Goal: Understand process/instructions: Learn how to perform a task or action

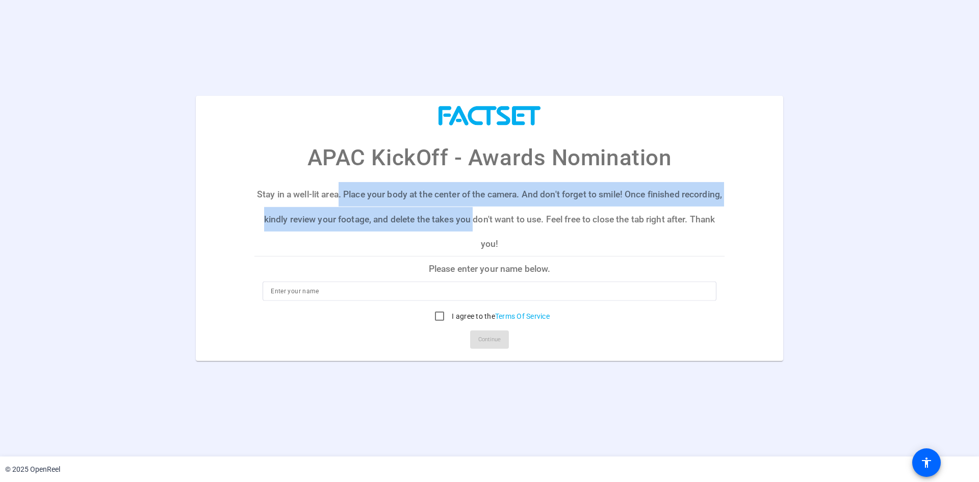
drag, startPoint x: 357, startPoint y: 188, endPoint x: 519, endPoint y: 220, distance: 164.7
click at [519, 220] on p "Stay in a well-lit area. Place your body at the center of the camera. And don't…" at bounding box center [489, 219] width 470 height 74
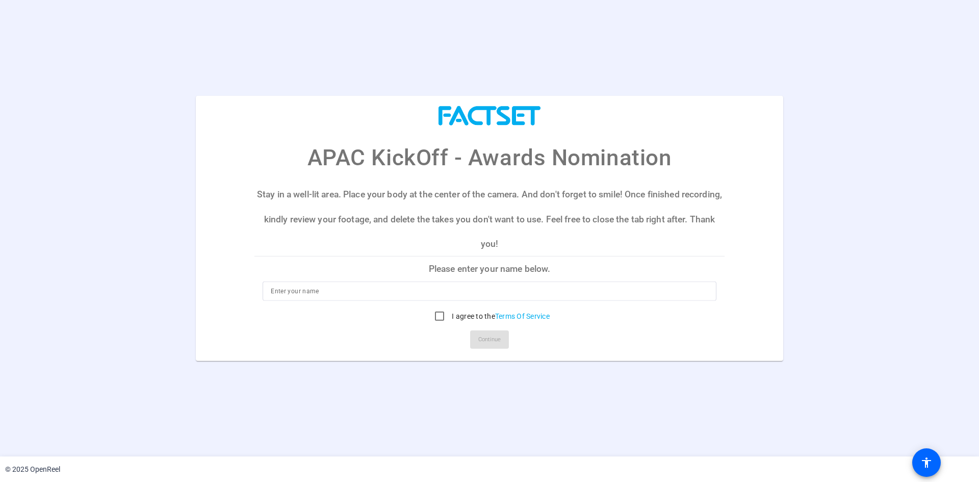
click at [523, 219] on p "Stay in a well-lit area. Place your body at the center of the camera. And don't…" at bounding box center [489, 219] width 470 height 74
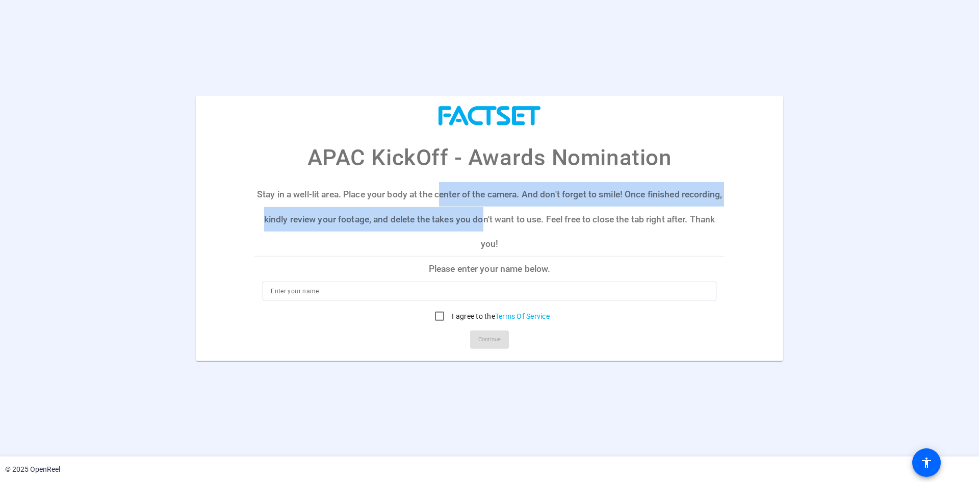
drag, startPoint x: 460, startPoint y: 200, endPoint x: 529, endPoint y: 211, distance: 69.7
click at [529, 211] on p "Stay in a well-lit area. Place your body at the center of the camera. And don't…" at bounding box center [489, 219] width 470 height 74
click at [528, 215] on p "Stay in a well-lit area. Place your body at the center of the camera. And don't…" at bounding box center [489, 219] width 470 height 74
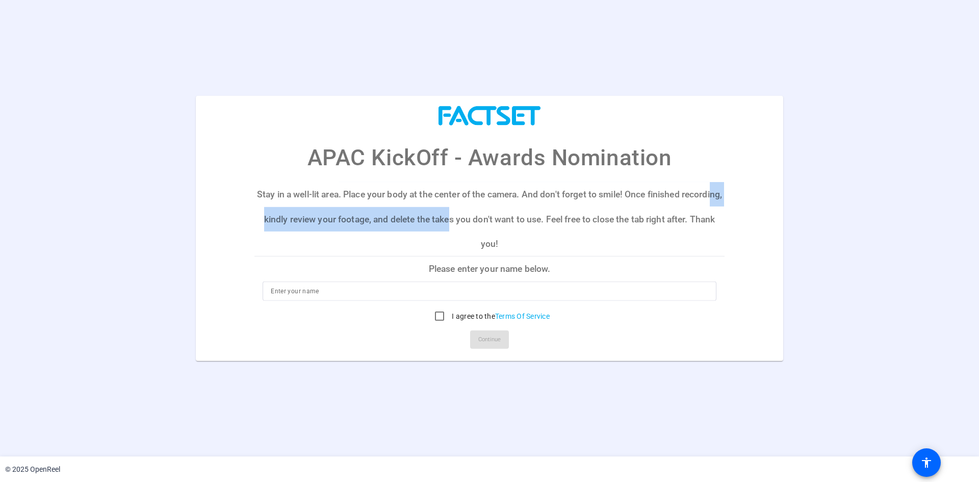
drag, startPoint x: 495, startPoint y: 217, endPoint x: 293, endPoint y: 217, distance: 201.9
click at [293, 217] on p "Stay in a well-lit area. Place your body at the center of the camera. And don't…" at bounding box center [489, 219] width 470 height 74
click at [344, 220] on p "Stay in a well-lit area. Place your body at the center of the camera. And don't…" at bounding box center [489, 219] width 470 height 74
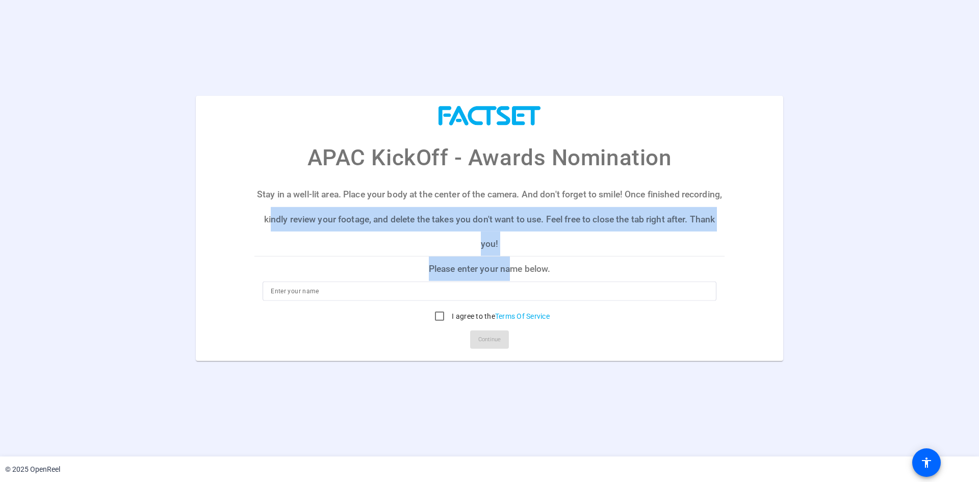
drag, startPoint x: 314, startPoint y: 220, endPoint x: 511, endPoint y: 266, distance: 202.6
click at [511, 266] on mat-card-subtitle "Stay in a well-lit area. Place your body at the center of the camera. And don't…" at bounding box center [489, 231] width 470 height 99
